Goal: Navigation & Orientation: Find specific page/section

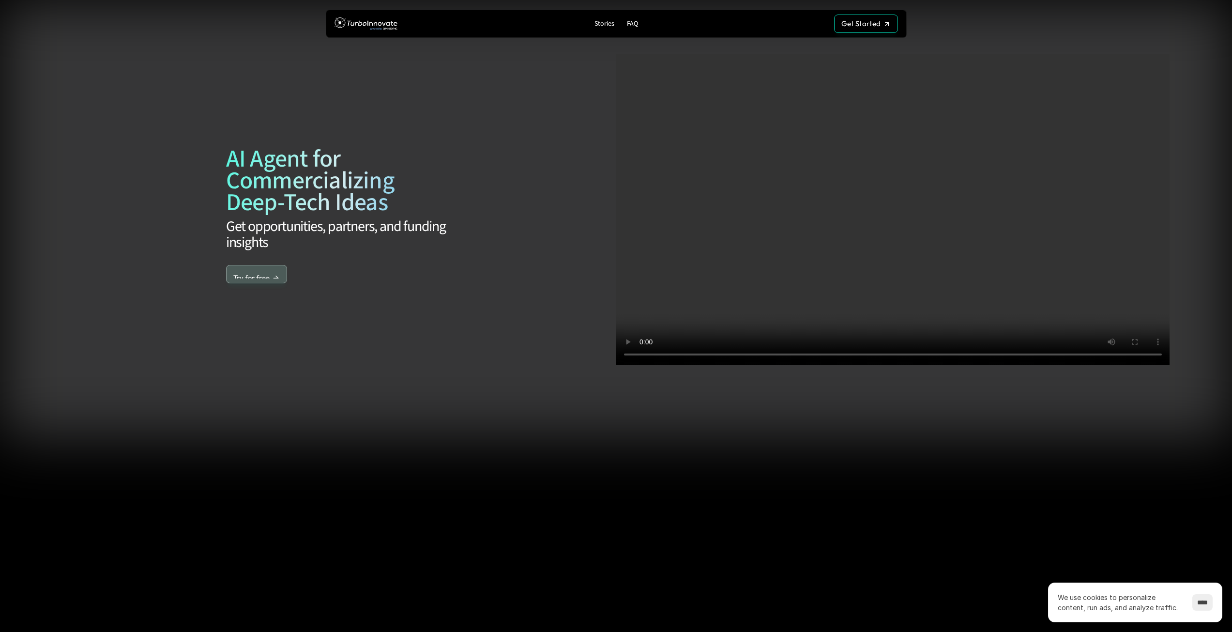
click at [266, 280] on link "Try for free Try for free" at bounding box center [256, 274] width 61 height 18
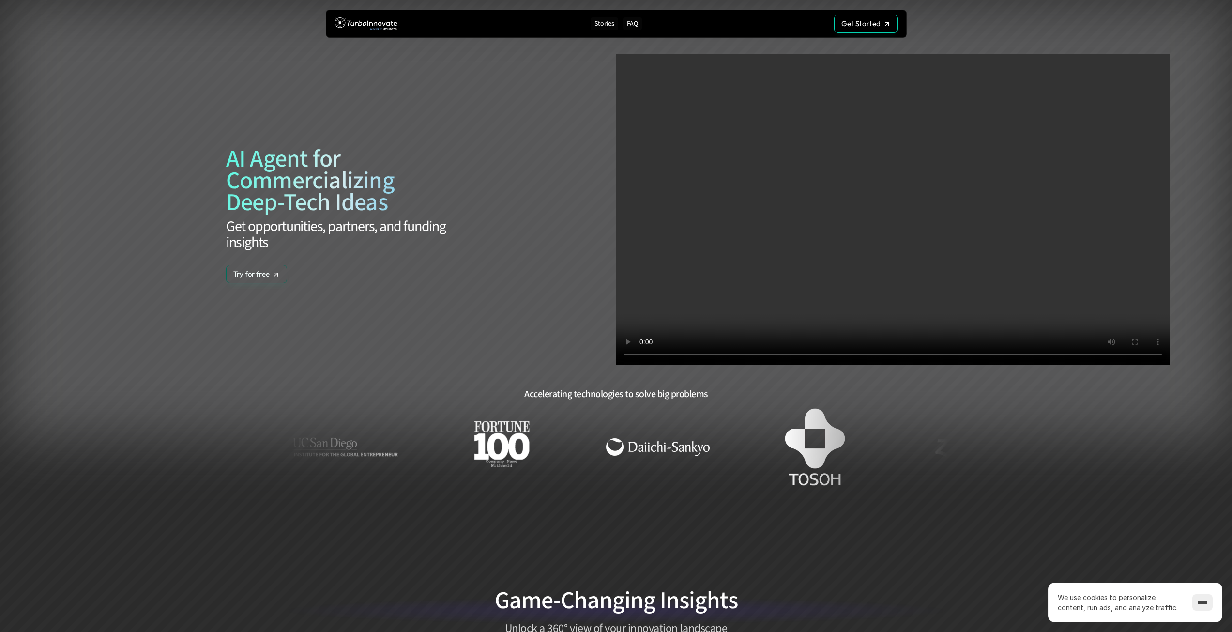
click at [608, 20] on p "Stories" at bounding box center [605, 24] width 20 height 8
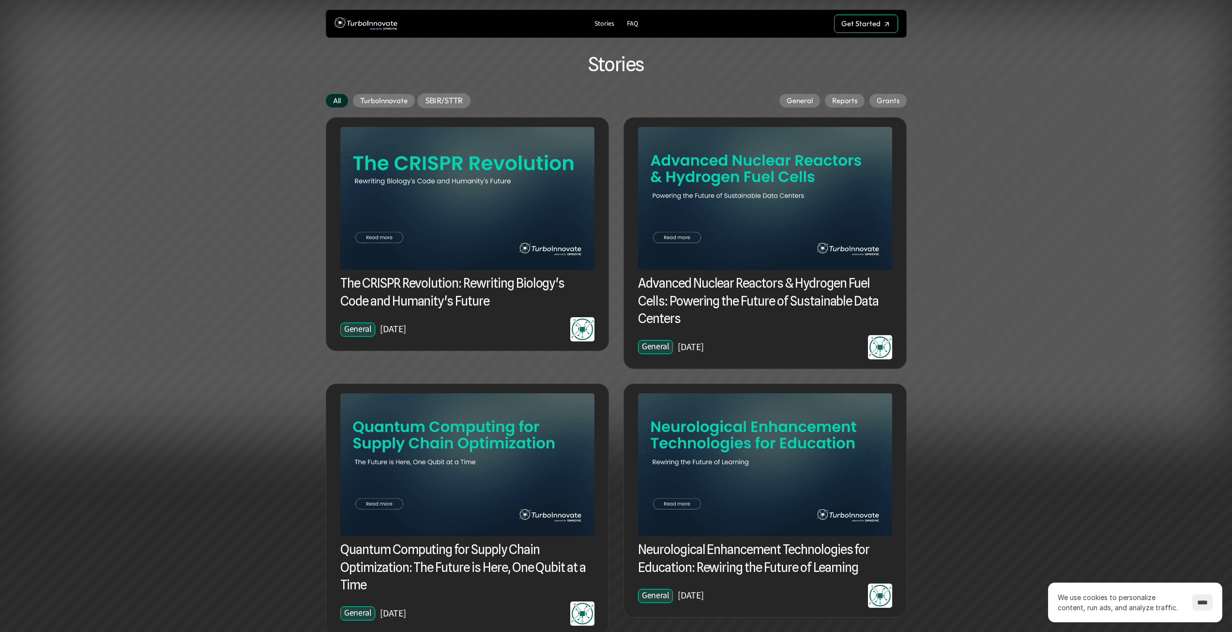
click at [444, 103] on p "SBIR/STTR" at bounding box center [443, 101] width 37 height 10
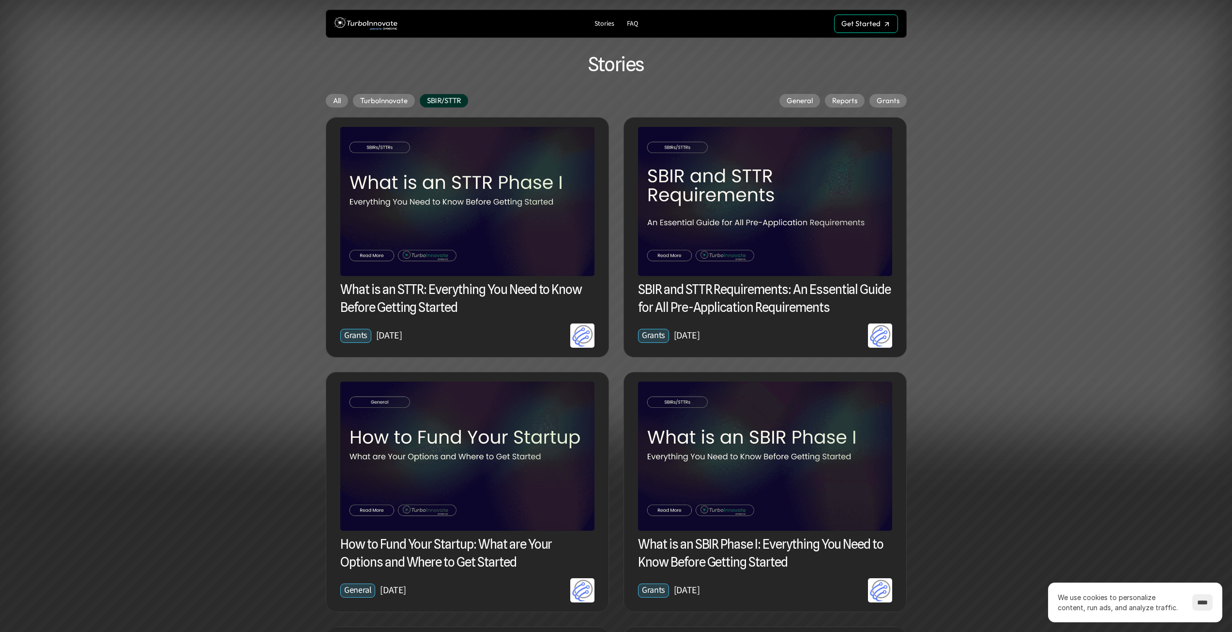
click at [600, 27] on p "Stories" at bounding box center [605, 24] width 20 height 8
click at [374, 29] on img at bounding box center [366, 24] width 63 height 18
